Goal: Go to known website: Access a specific website the user already knows

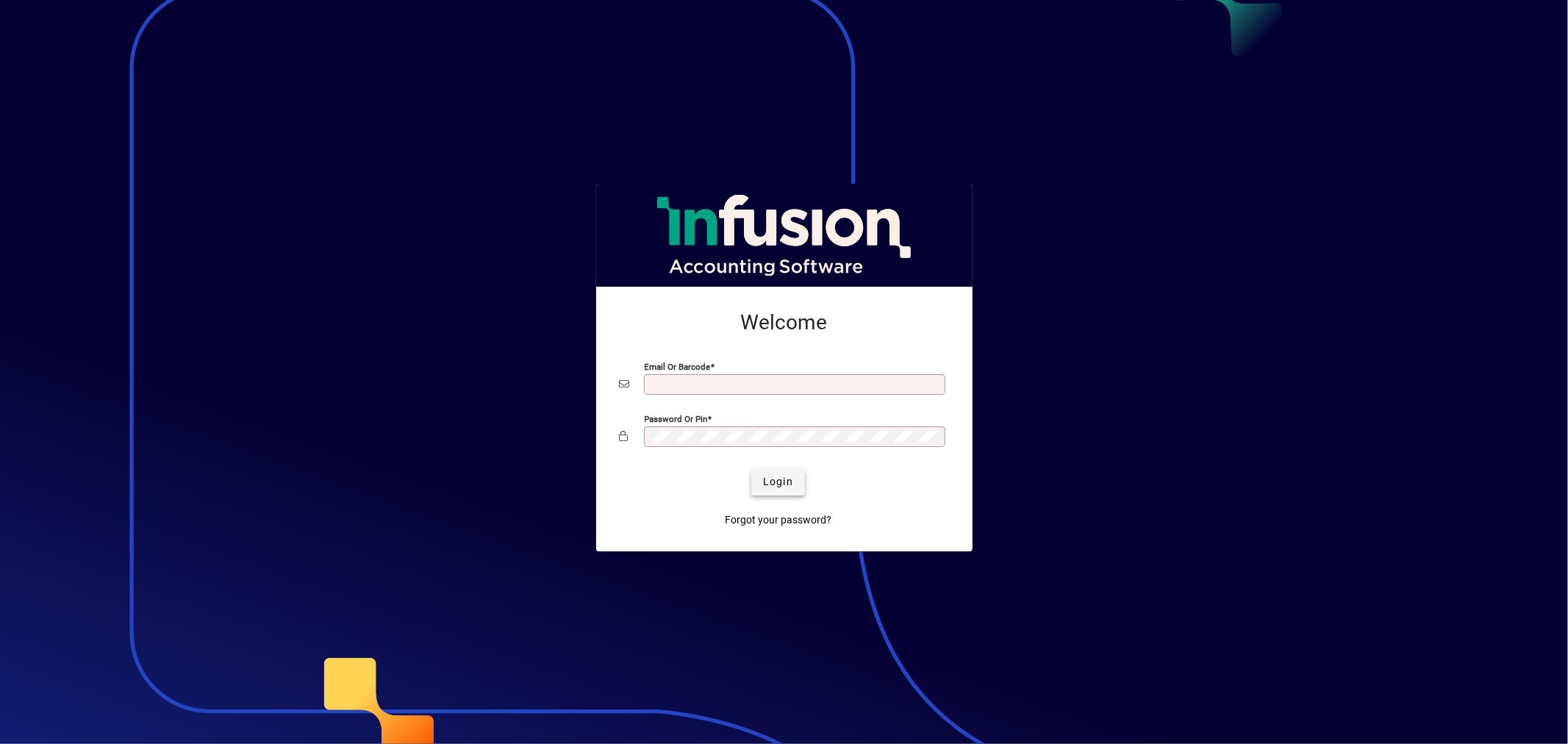
type input "**********"
click at [766, 481] on span "Login" at bounding box center [778, 482] width 30 height 15
